Goal: Information Seeking & Learning: Learn about a topic

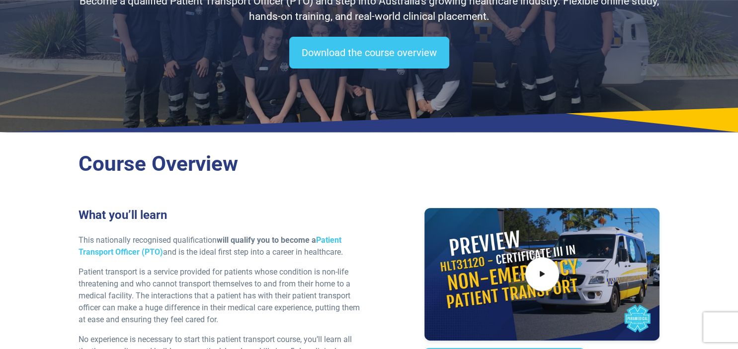
scroll to position [52, 0]
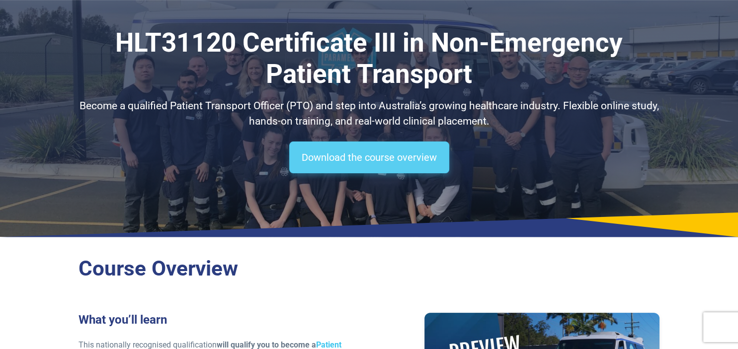
click at [333, 154] on link "Download the course overview" at bounding box center [369, 158] width 160 height 32
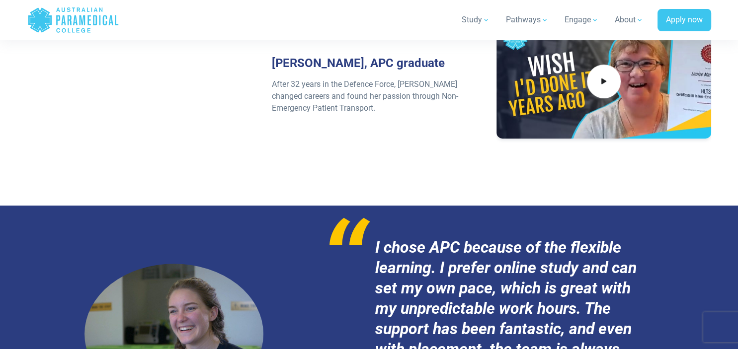
scroll to position [3771, 0]
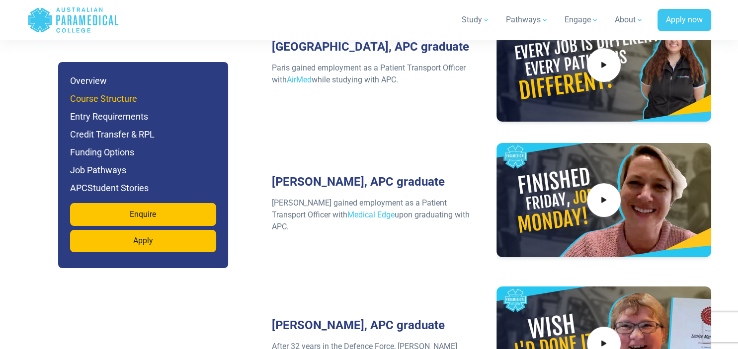
click at [111, 98] on h6 "Course Structure" at bounding box center [143, 99] width 146 height 14
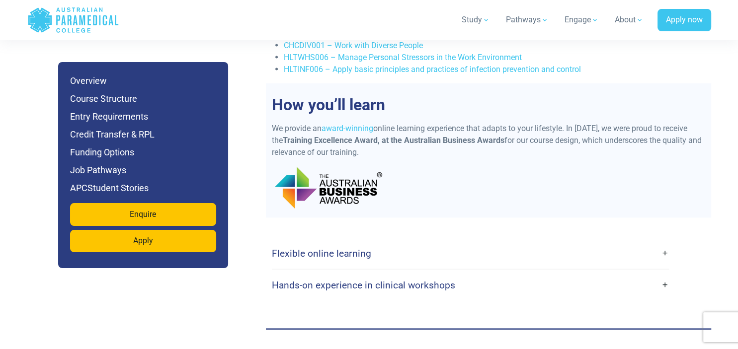
scroll to position [2204, 0]
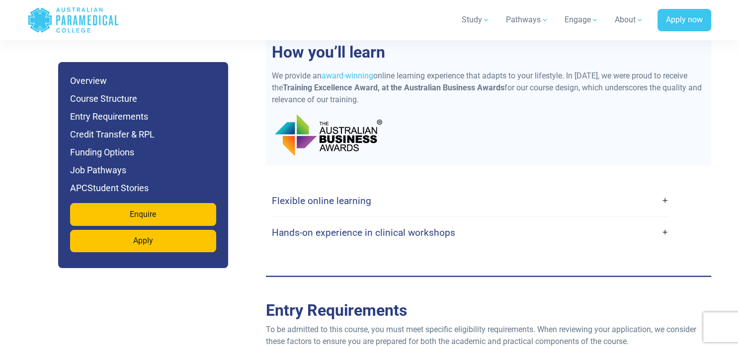
click at [449, 189] on link "Flexible online learning" at bounding box center [470, 200] width 397 height 23
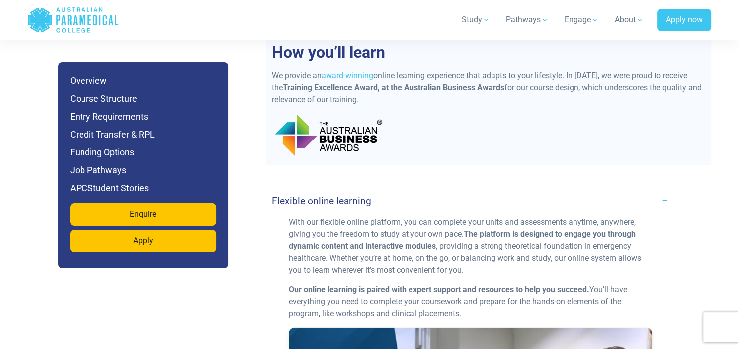
click at [449, 189] on link "Flexible online learning" at bounding box center [470, 200] width 397 height 23
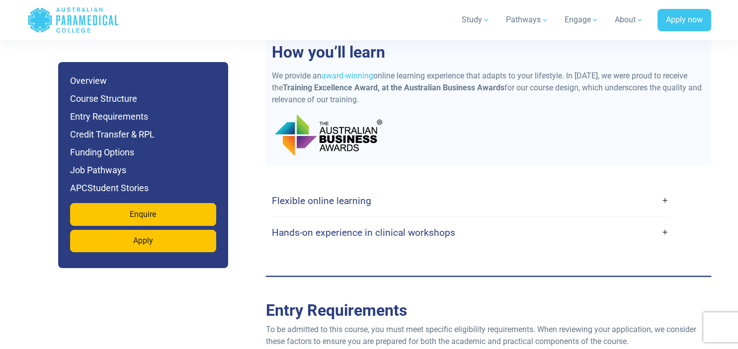
click at [449, 227] on h4 "Hands-on experience in clinical workshops" at bounding box center [363, 232] width 183 height 11
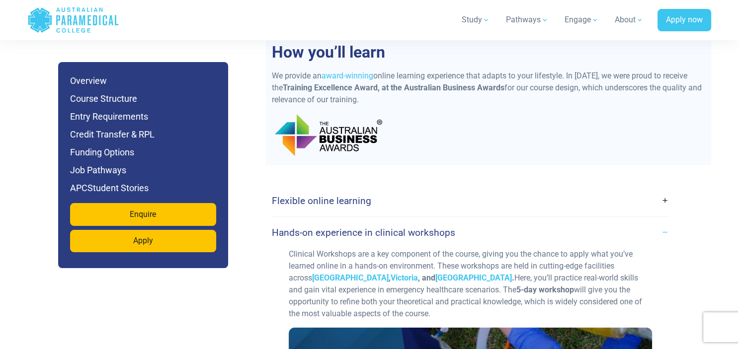
click at [449, 227] on h4 "Hands-on experience in clinical workshops" at bounding box center [363, 232] width 183 height 11
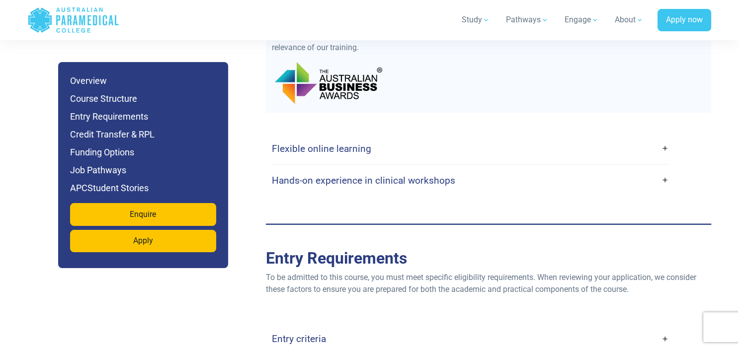
scroll to position [2309, 0]
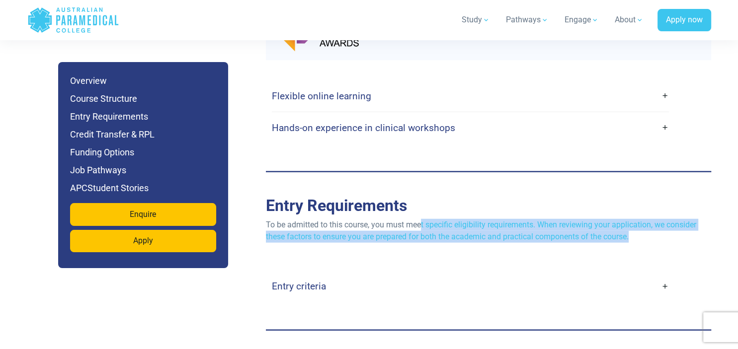
drag, startPoint x: 422, startPoint y: 202, endPoint x: 645, endPoint y: 214, distance: 223.0
click at [645, 219] on p "To be admitted to this course, you must meet specific eligibility requirements.…" at bounding box center [488, 231] width 445 height 24
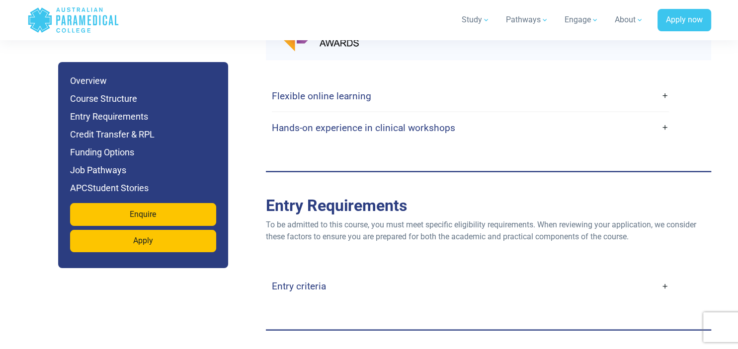
click at [651, 275] on link "Entry criteria" at bounding box center [470, 286] width 397 height 23
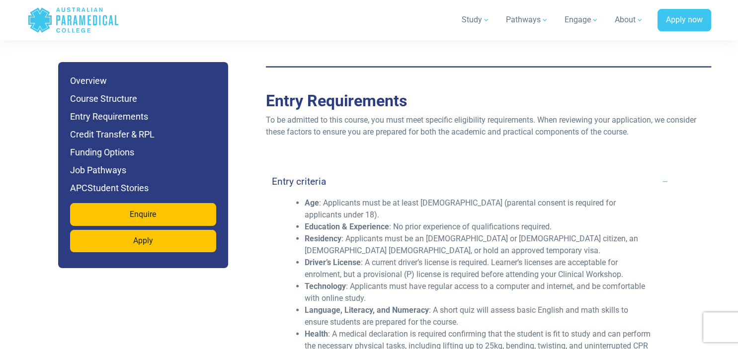
scroll to position [2467, 0]
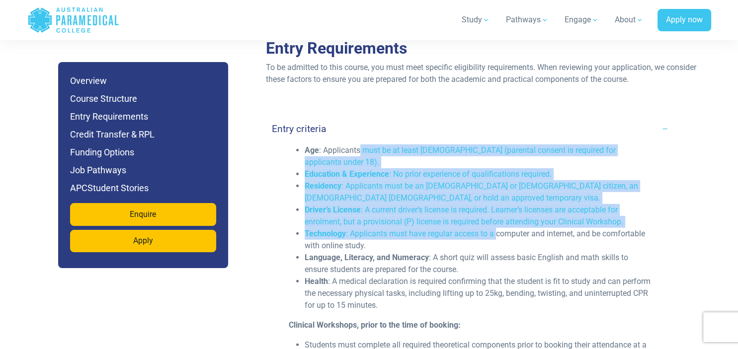
drag, startPoint x: 362, startPoint y: 124, endPoint x: 497, endPoint y: 213, distance: 162.0
click at [497, 213] on ul "Age : Applicants must be at least [DEMOGRAPHIC_DATA] (parental consent is requi…" at bounding box center [470, 228] width 363 height 167
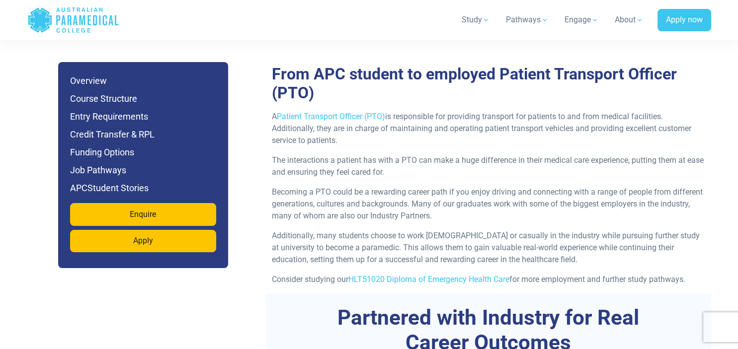
scroll to position [3149, 0]
